Goal: Task Accomplishment & Management: Manage account settings

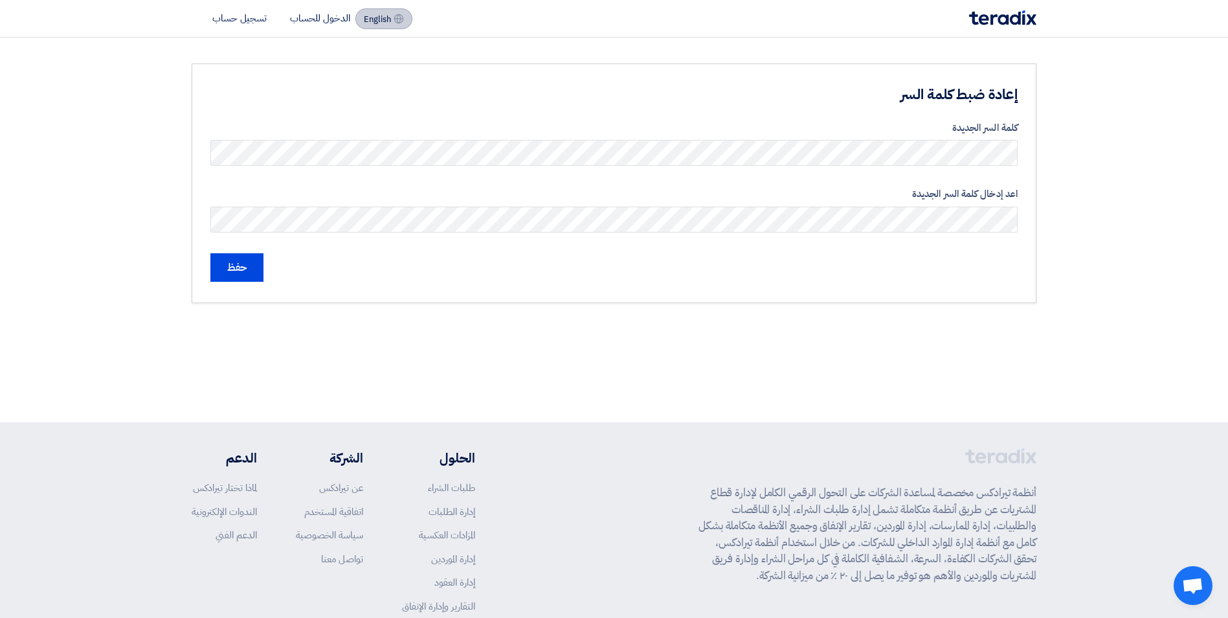
click at [389, 17] on span "English" at bounding box center [377, 19] width 27 height 9
type input "Submit"
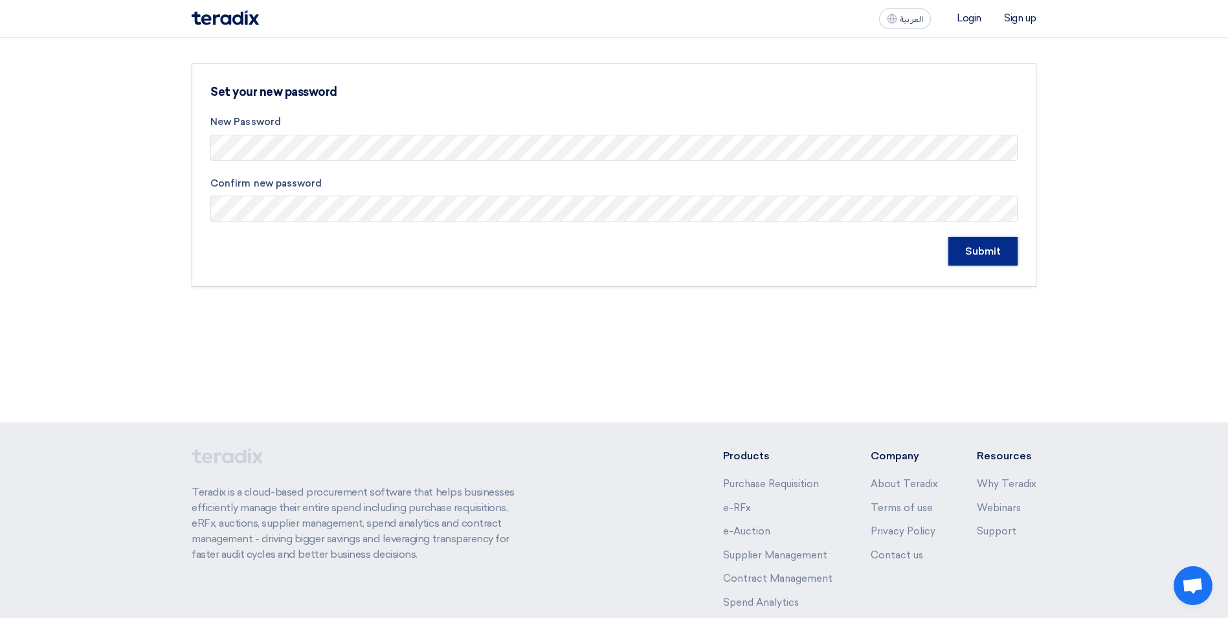
drag, startPoint x: 985, startPoint y: 247, endPoint x: 987, endPoint y: 284, distance: 36.3
click at [985, 247] on input "Submit" at bounding box center [982, 251] width 69 height 28
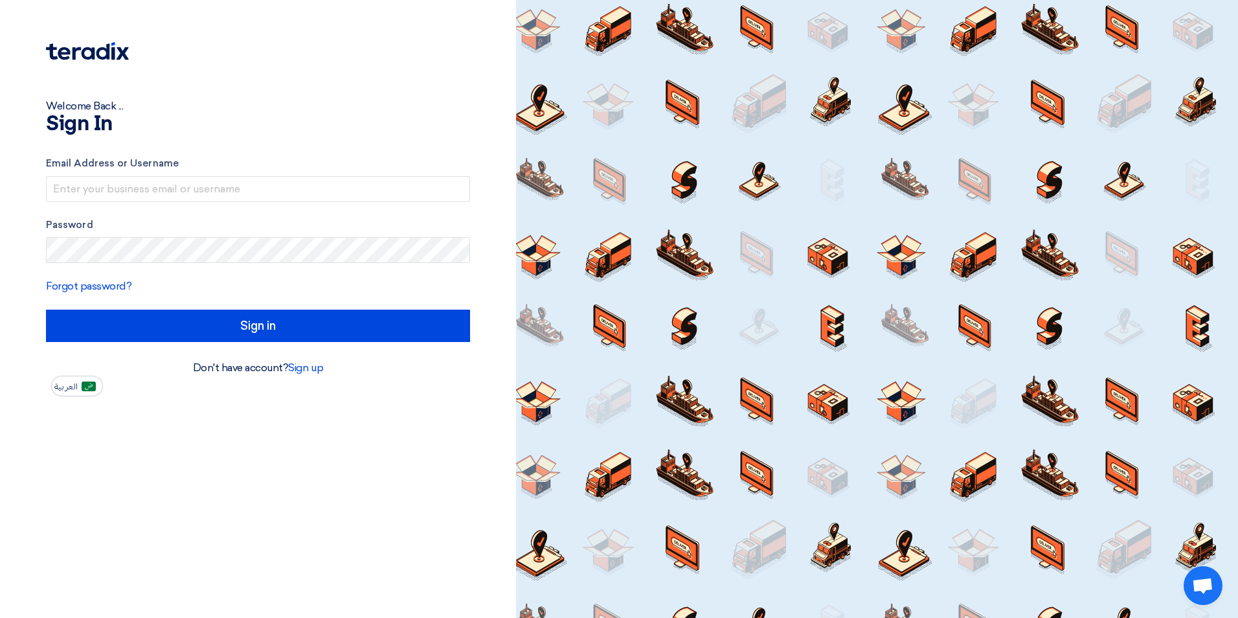
type input "[PERSON_NAME][EMAIL_ADDRESS][PERSON_NAME][DOMAIN_NAME]"
click at [323, 285] on div "Forgot password?" at bounding box center [258, 286] width 424 height 16
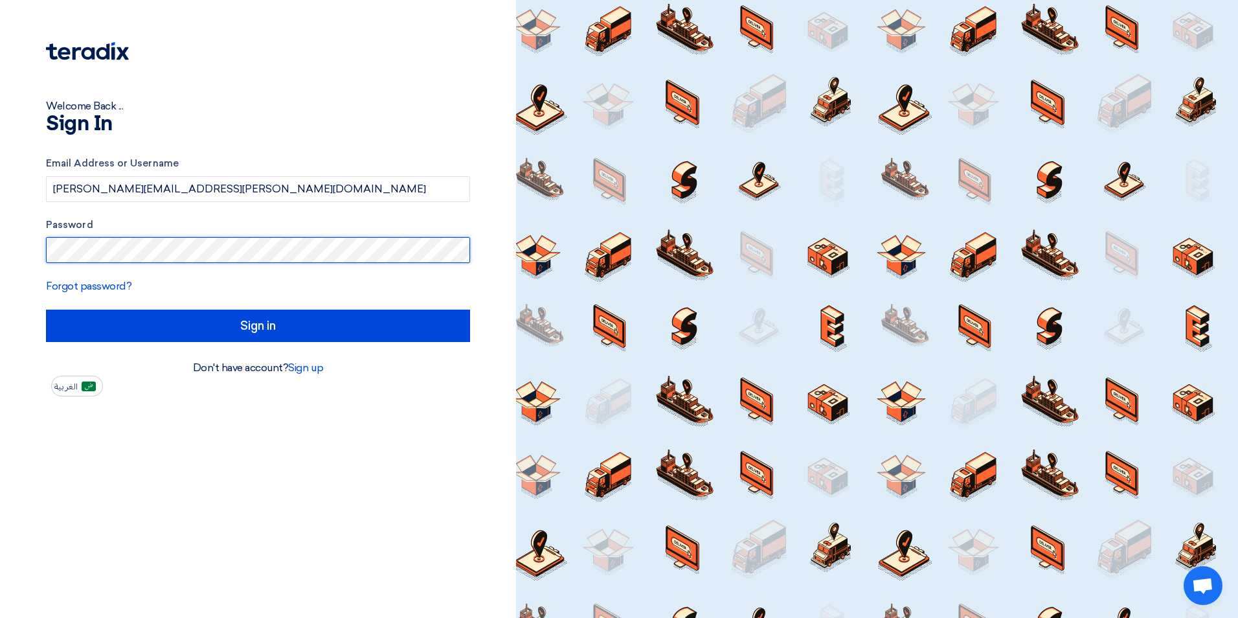
click at [0, 247] on html "Welcome Back ... Sign In Email Address or Username [PERSON_NAME][EMAIL_ADDRESS]…" at bounding box center [619, 309] width 1238 height 618
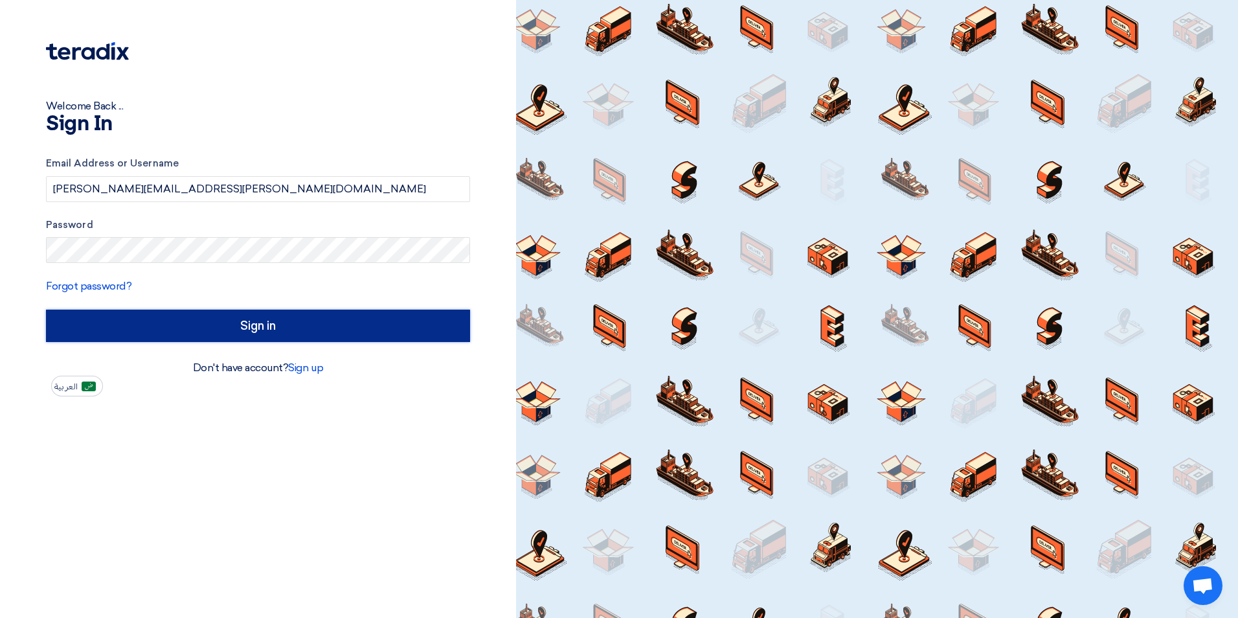
click at [348, 326] on input "Sign in" at bounding box center [258, 325] width 424 height 32
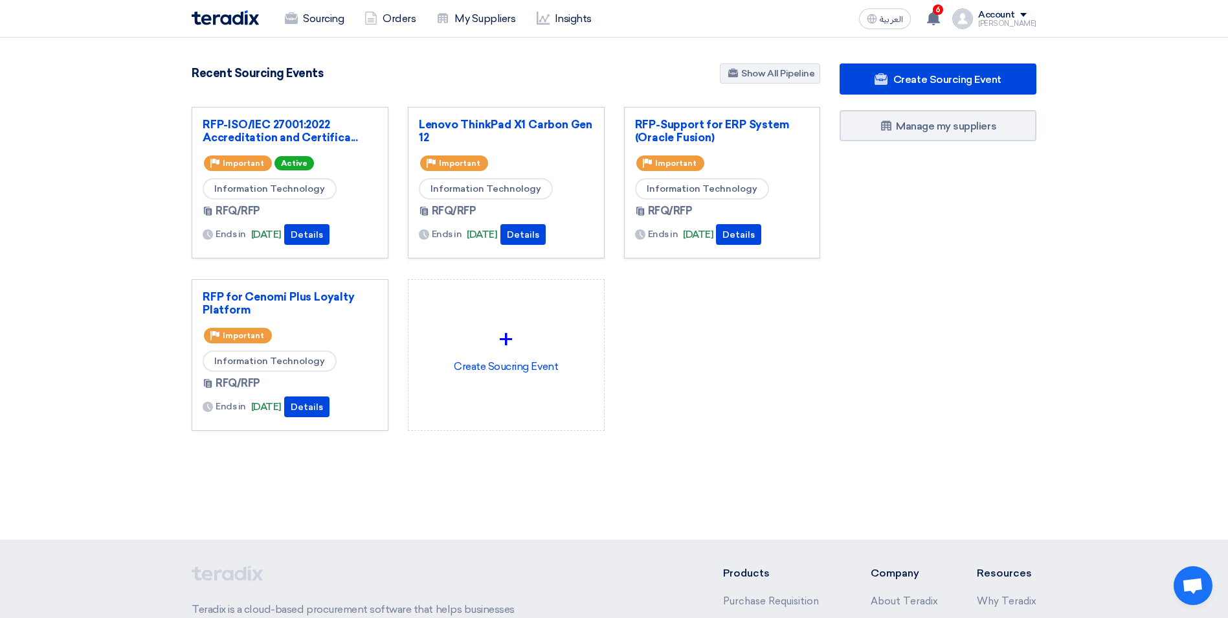
click at [738, 384] on div "RFP-ISO/IEC 27001:2022 Accreditation and Certifica... Priority Important Active…" at bounding box center [506, 279] width 648 height 344
click at [300, 124] on link "RFP-ISO/IEC 27001:2022 Accreditation and Certifica..." at bounding box center [290, 131] width 175 height 26
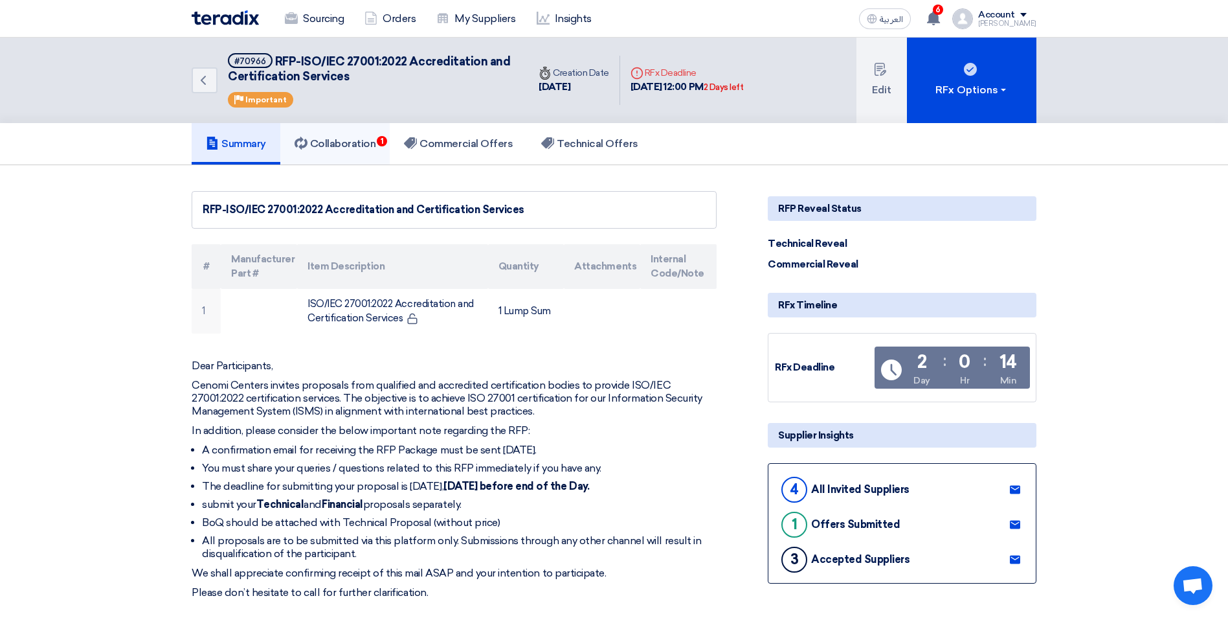
click at [346, 140] on h5 "Collaboration 1" at bounding box center [336, 143] width 82 height 13
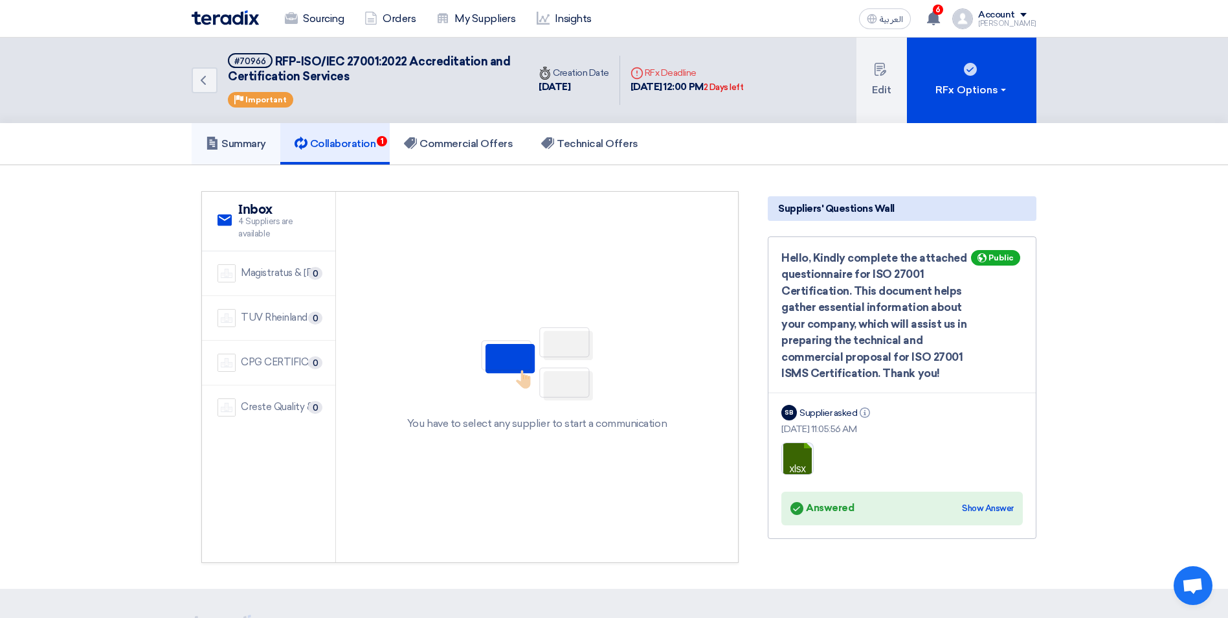
click at [247, 150] on link "Summary" at bounding box center [236, 143] width 89 height 41
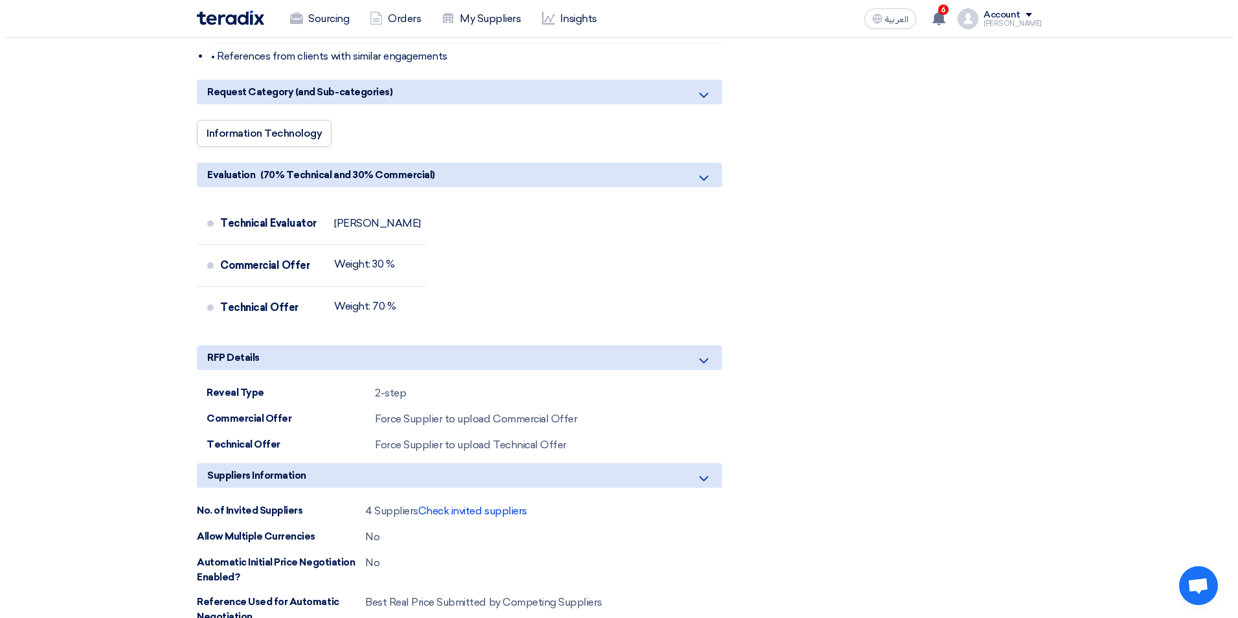
scroll to position [1036, 0]
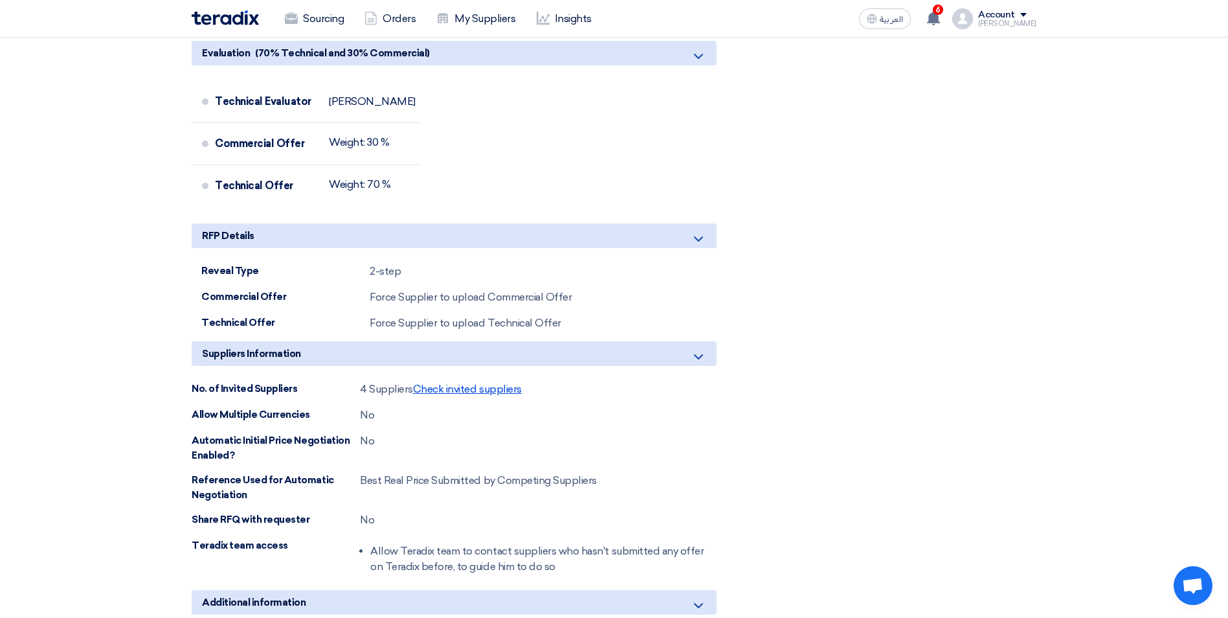
click at [455, 390] on span "Check invited suppliers" at bounding box center [467, 389] width 109 height 12
